Goal: Connect with others: Establish contact or relationships with other users

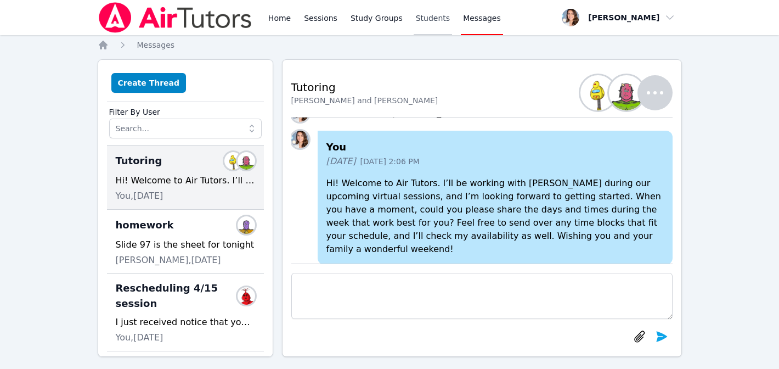
click at [439, 16] on link "Students" at bounding box center [433, 17] width 38 height 35
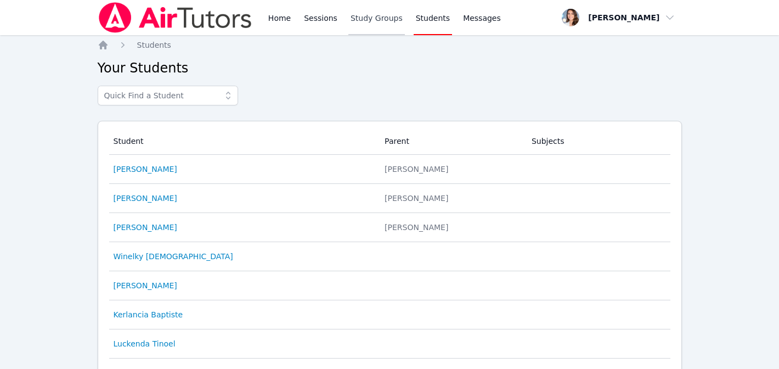
click at [374, 29] on link "Study Groups" at bounding box center [377, 17] width 57 height 35
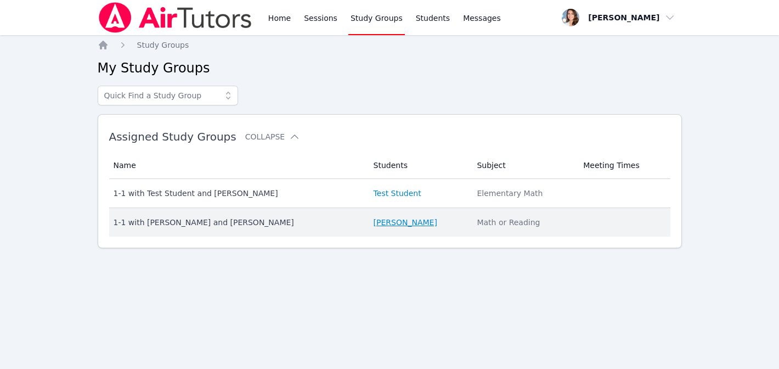
click at [419, 226] on link "[PERSON_NAME]" at bounding box center [406, 222] width 64 height 11
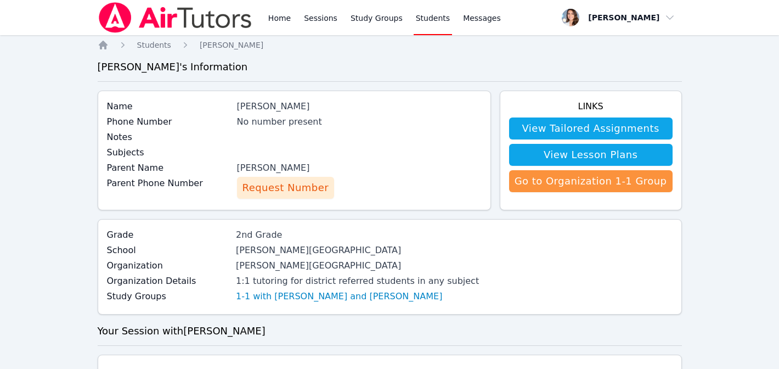
click at [290, 187] on span "Request Number" at bounding box center [286, 187] width 86 height 15
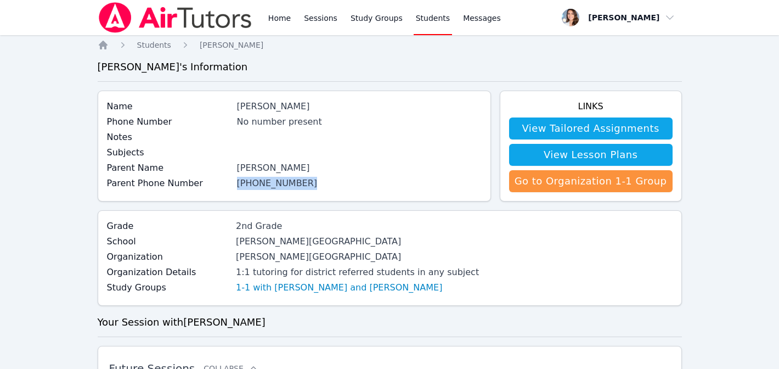
drag, startPoint x: 310, startPoint y: 186, endPoint x: 242, endPoint y: 187, distance: 68.6
click at [242, 187] on div "(628) 363-1247" at bounding box center [359, 183] width 245 height 13
copy link "(628) 363-1247"
click at [485, 15] on span "Messages" at bounding box center [482, 18] width 38 height 11
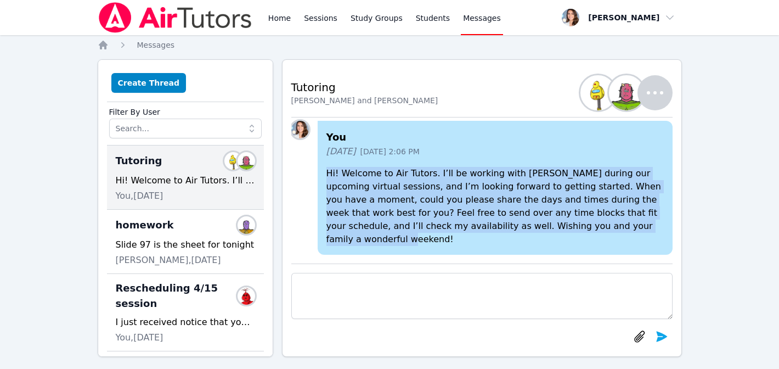
drag, startPoint x: 329, startPoint y: 187, endPoint x: 663, endPoint y: 253, distance: 340.8
click at [663, 253] on div "You 4 days ago Sep 12, 2025 2:06 PM Hi! Welcome to Air Tutors. I’ll be working …" at bounding box center [495, 188] width 355 height 134
copy p "Hi! Welcome to Air Tutors. I’ll be working with Doreen during our upcoming virt…"
